Goal: Contribute content: Contribute content

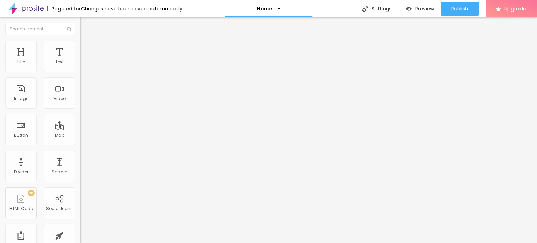
click at [80, 66] on input "Click me" at bounding box center [122, 62] width 84 height 7
paste input "Whatsapp Now 📞 [PHONE_NUMBER]"
type input "Whatsapp Now 📞 [PHONE_NUMBER]"
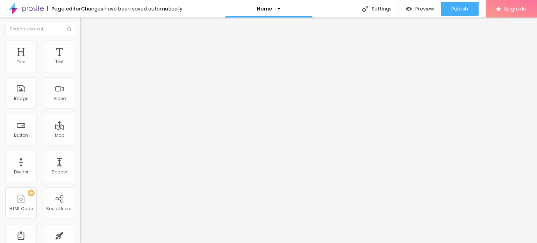
click at [80, 144] on input "https://" at bounding box center [122, 140] width 84 height 7
paste input "[DOMAIN_NAME][URL]"
type input "[URL][DOMAIN_NAME]"
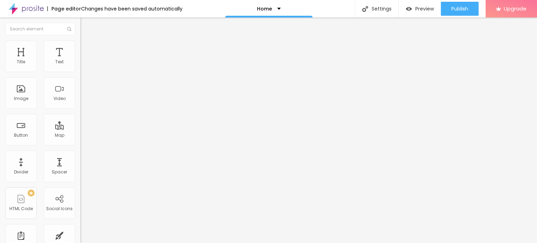
click at [80, 156] on div "Open in new tab" at bounding box center [120, 154] width 80 height 3
click at [80, 60] on span "Add image" at bounding box center [94, 57] width 29 height 6
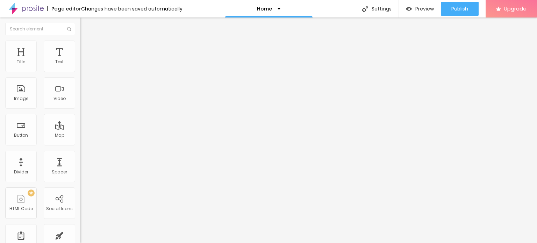
click at [80, 60] on span "Change image" at bounding box center [98, 57] width 37 height 6
click at [86, 27] on img "button" at bounding box center [89, 26] width 6 height 6
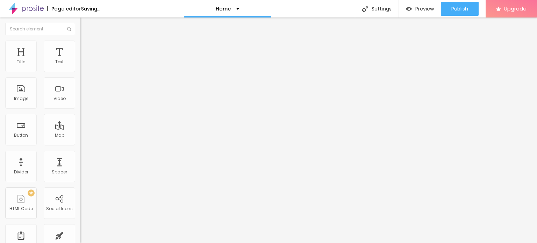
click at [86, 26] on div "Edit Title" at bounding box center [101, 26] width 31 height 6
click at [80, 21] on button "Edit Title" at bounding box center [120, 25] width 80 height 16
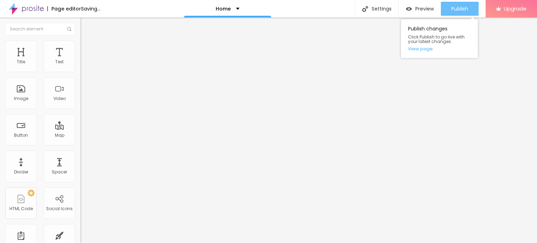
click at [443, 2] on button "Publish" at bounding box center [460, 9] width 38 height 14
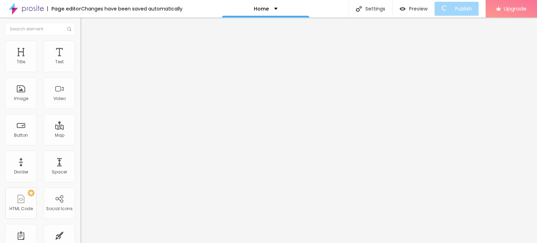
click at [86, 26] on div "Edit Title" at bounding box center [101, 26] width 31 height 6
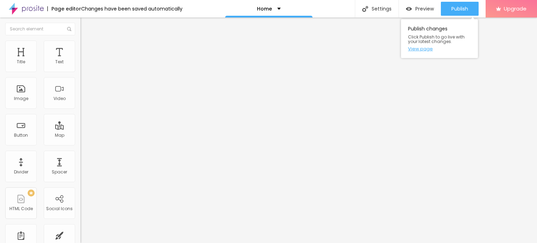
click at [421, 48] on link "View page" at bounding box center [439, 48] width 63 height 5
